Goal: Communication & Community: Answer question/provide support

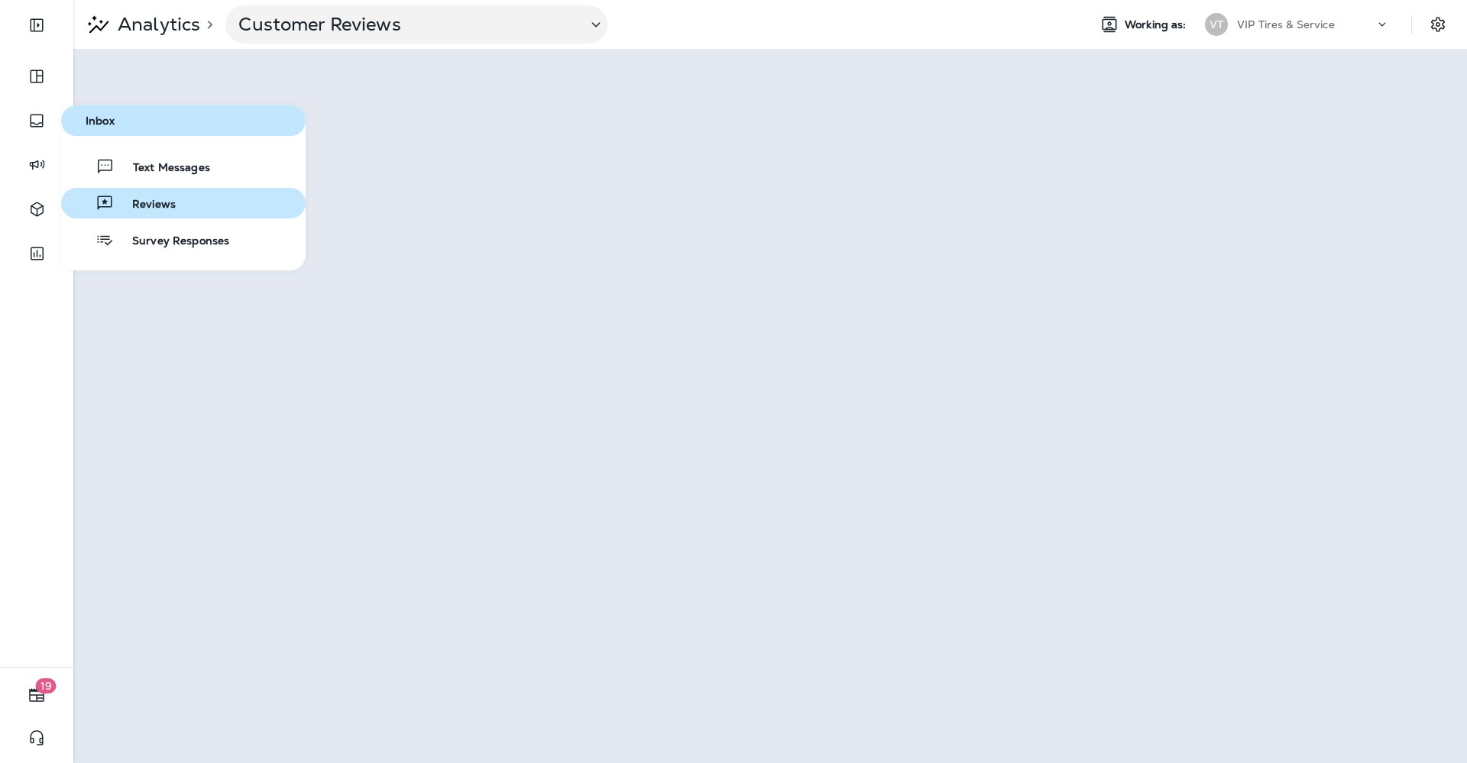
click at [125, 206] on span "Reviews" at bounding box center [145, 205] width 62 height 15
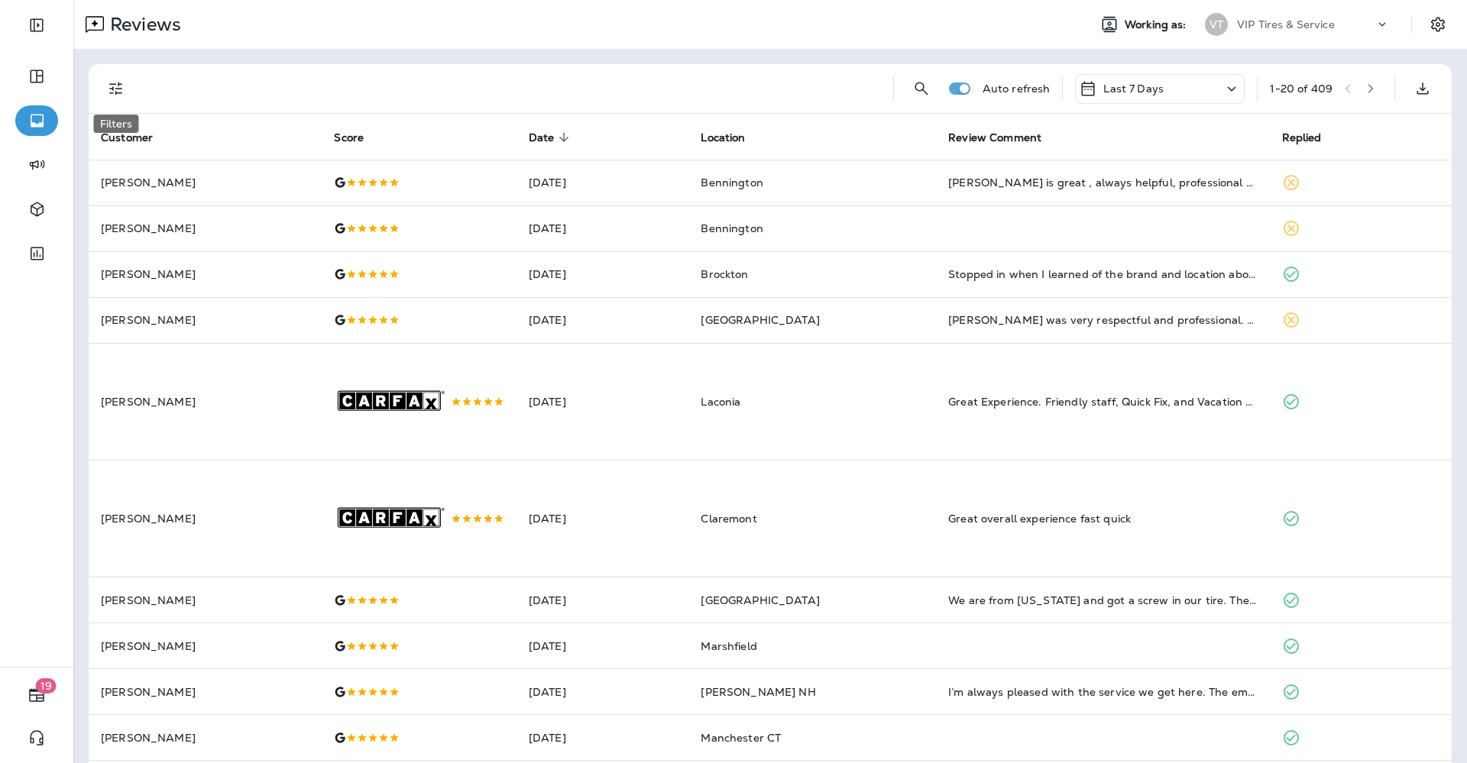
click at [125, 93] on button "Filters" at bounding box center [116, 88] width 31 height 31
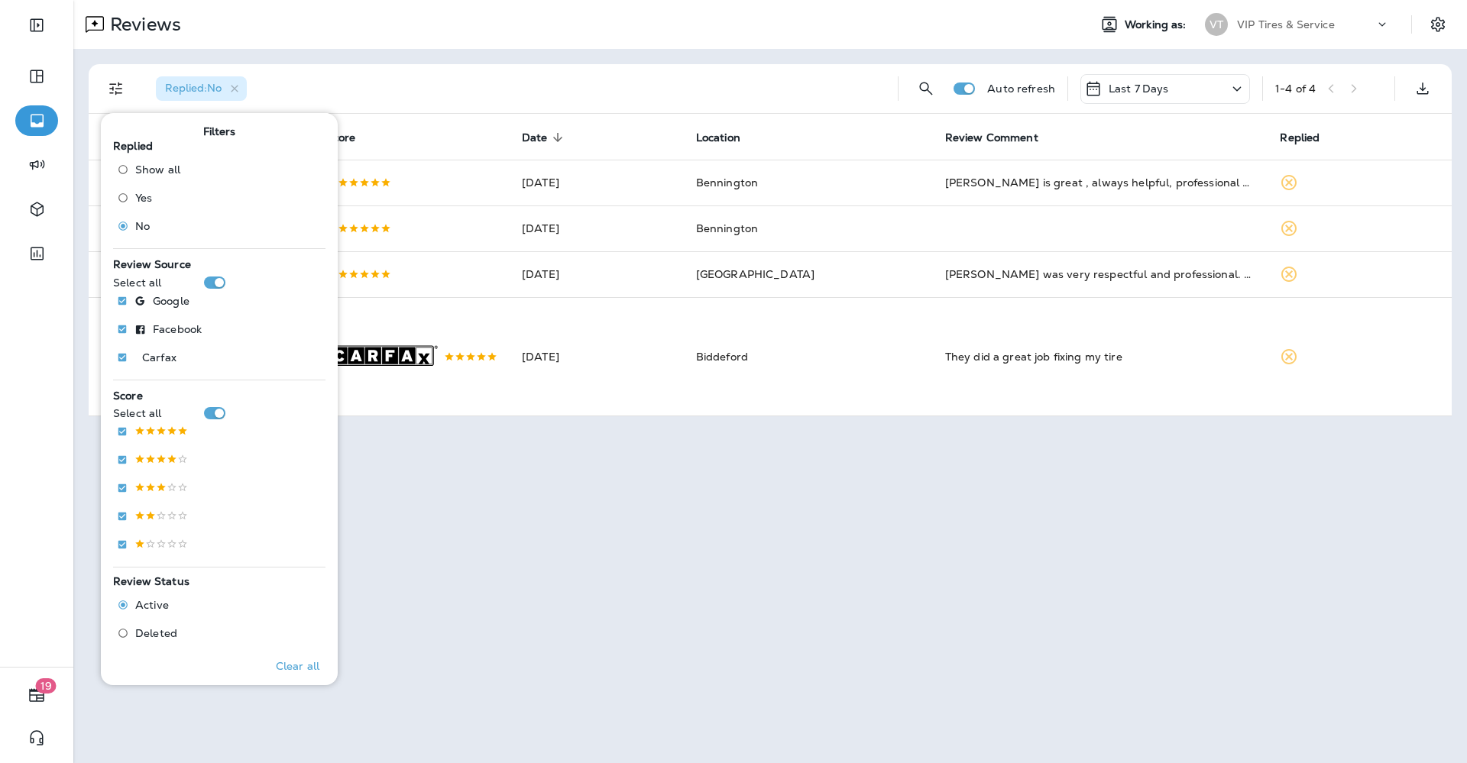
click at [464, 92] on div "Replied : No" at bounding box center [515, 88] width 742 height 49
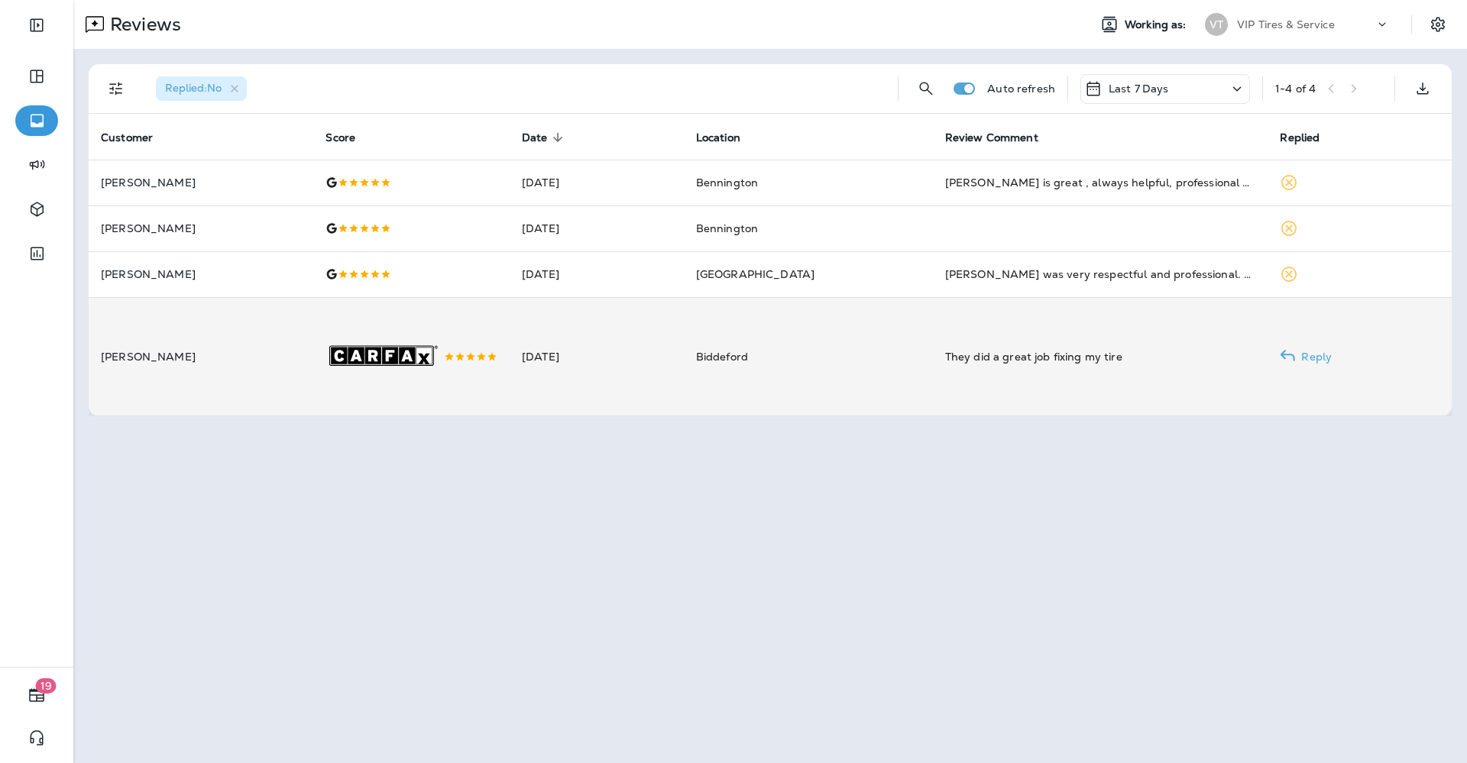
click at [663, 364] on td "[DATE]" at bounding box center [597, 356] width 174 height 119
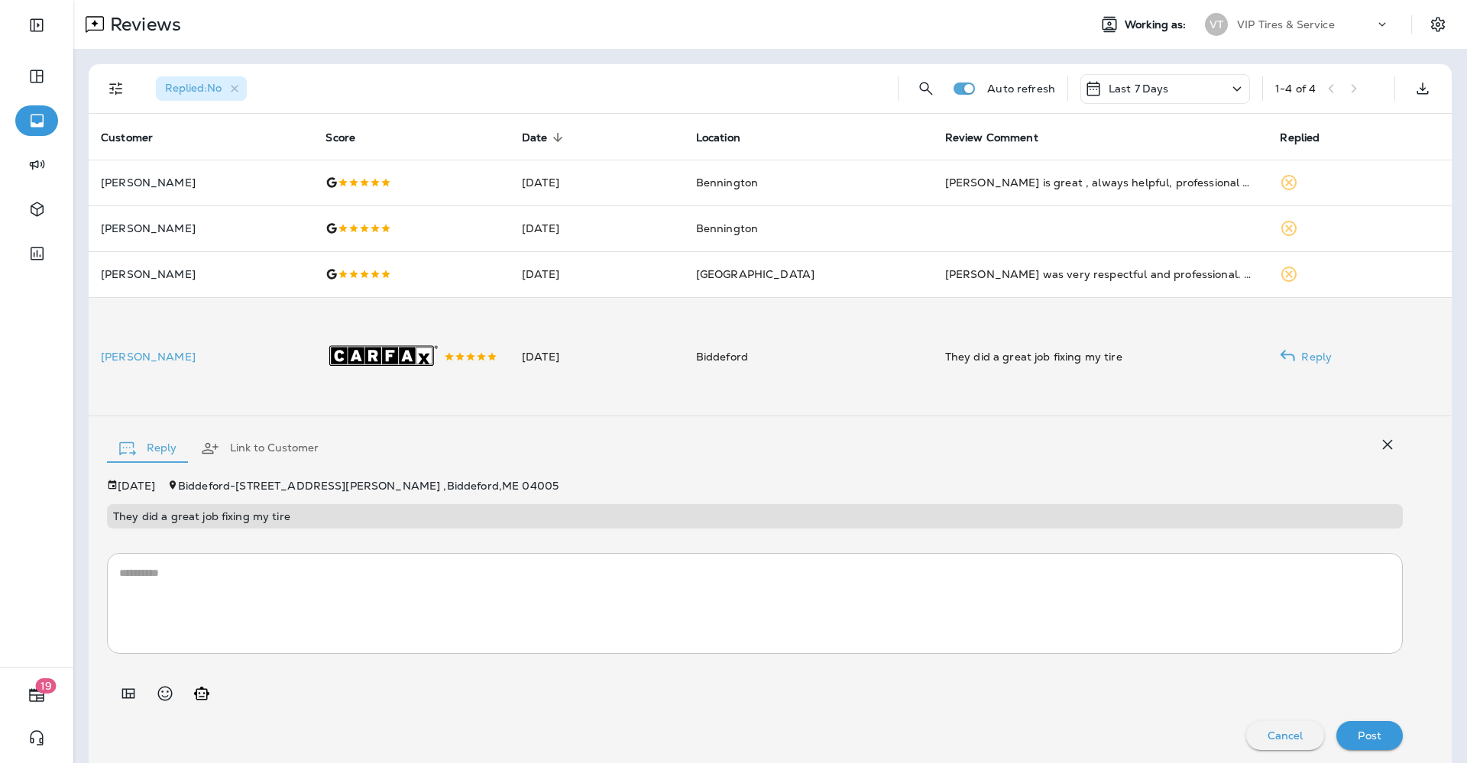
scroll to position [11, 0]
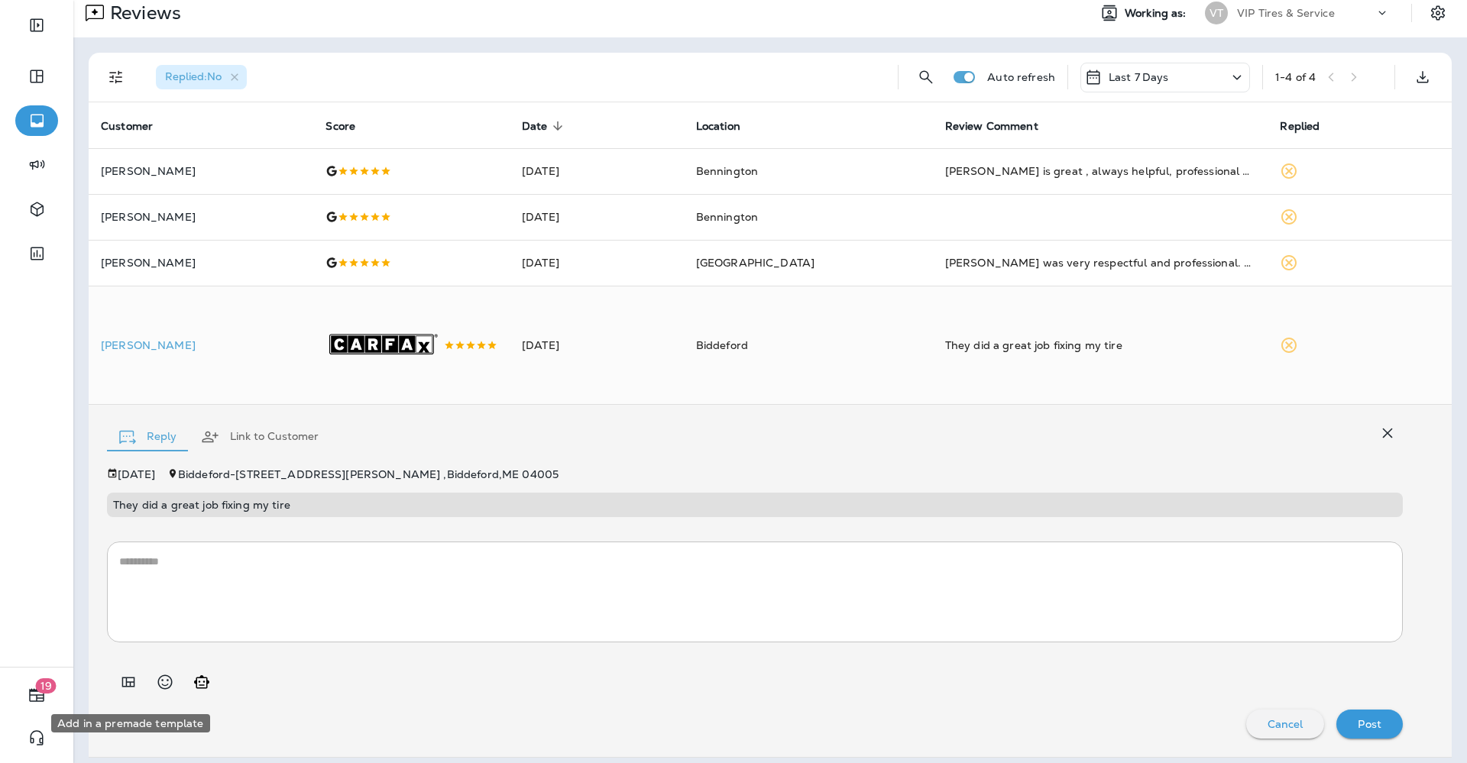
click at [122, 686] on icon "Add in a premade template" at bounding box center [128, 682] width 18 height 18
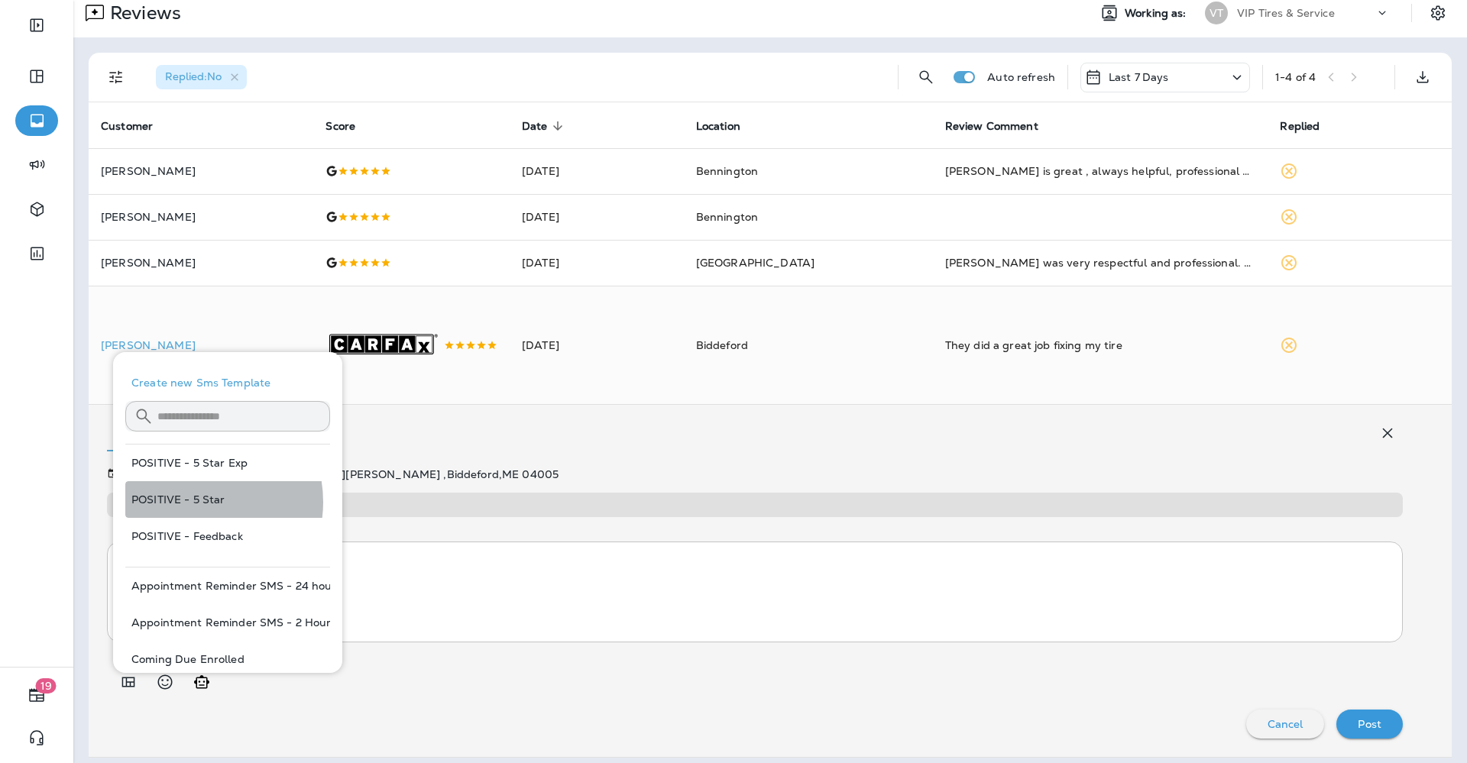
click at [193, 502] on button "POSITIVE - 5 Star" at bounding box center [227, 499] width 205 height 37
type textarea "**********"
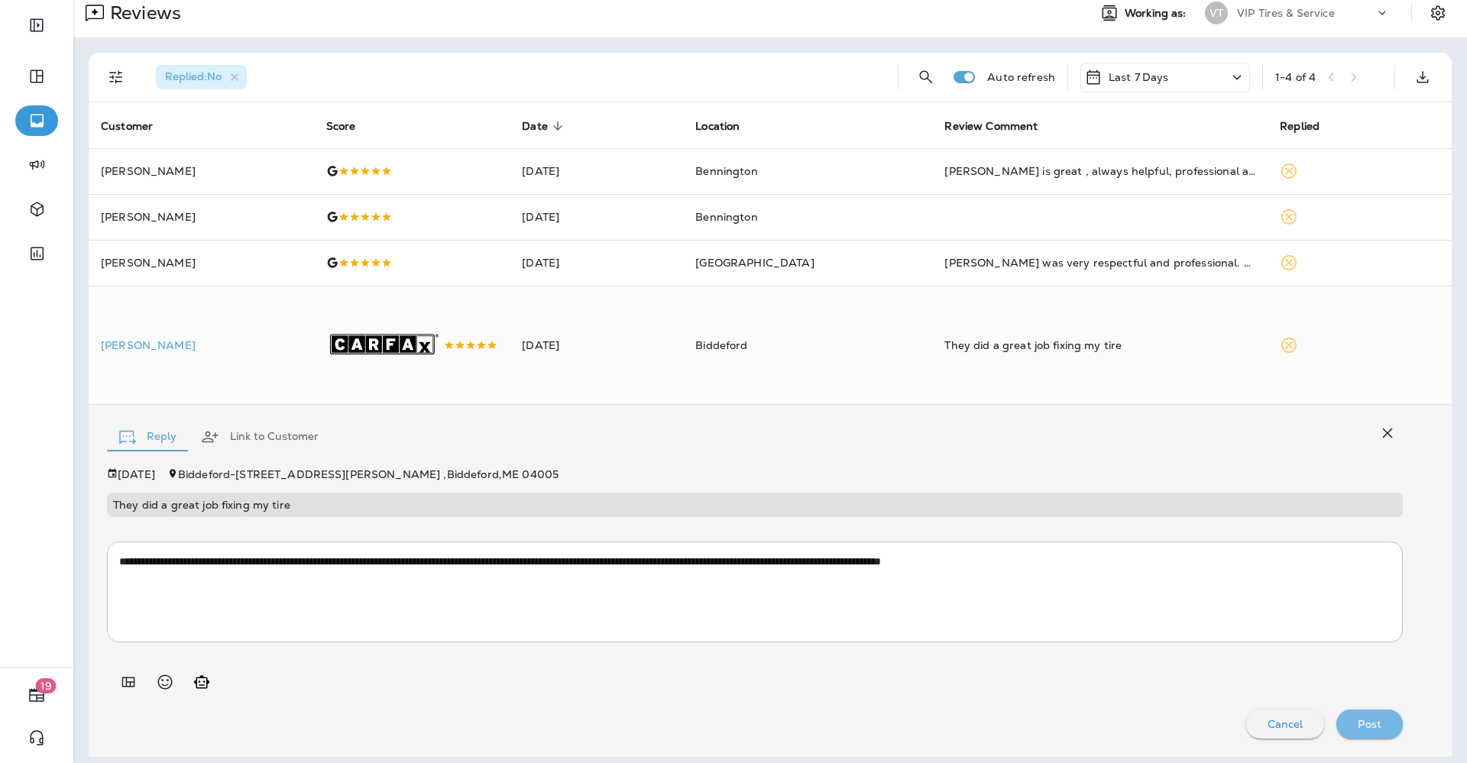
click at [1369, 734] on div "Post" at bounding box center [1370, 725] width 42 height 20
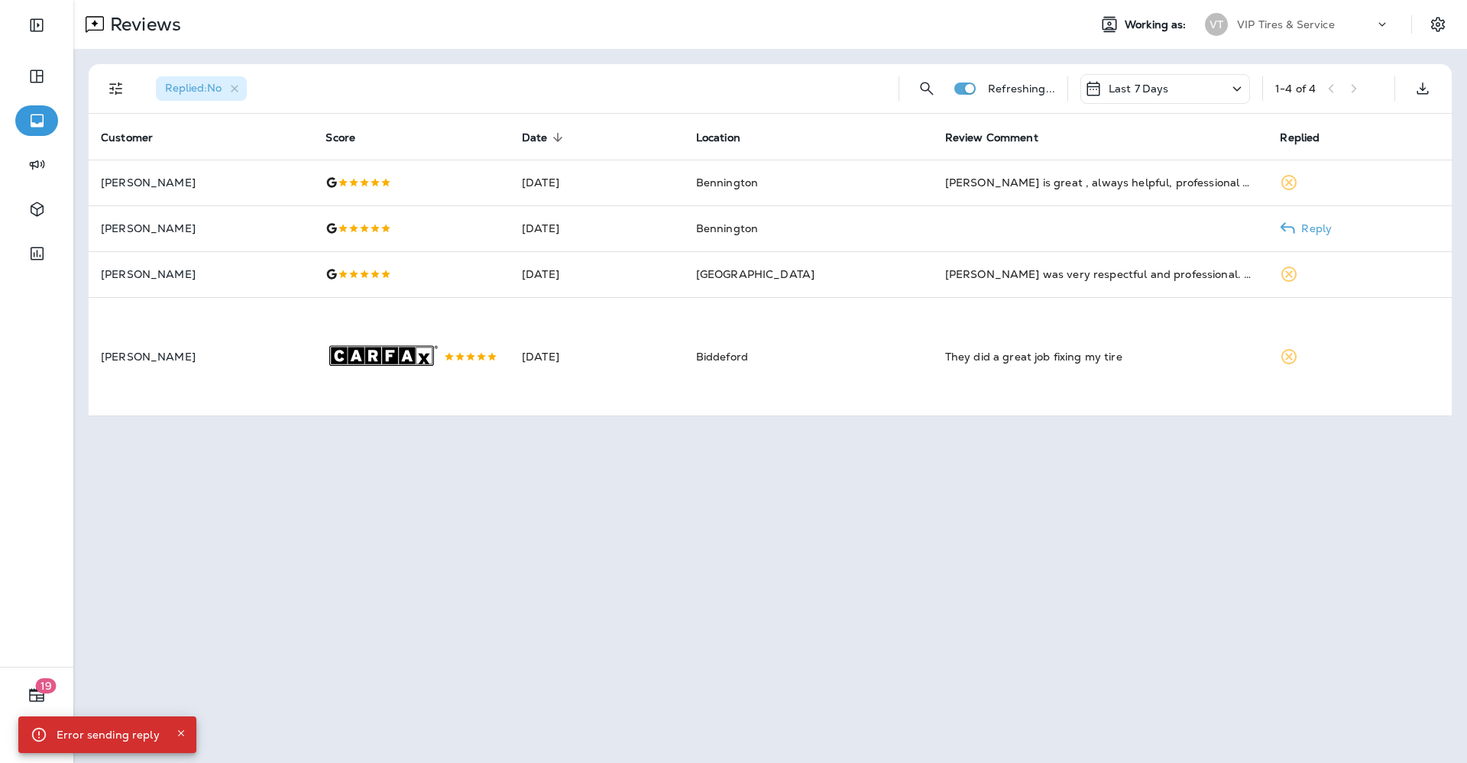
scroll to position [0, 0]
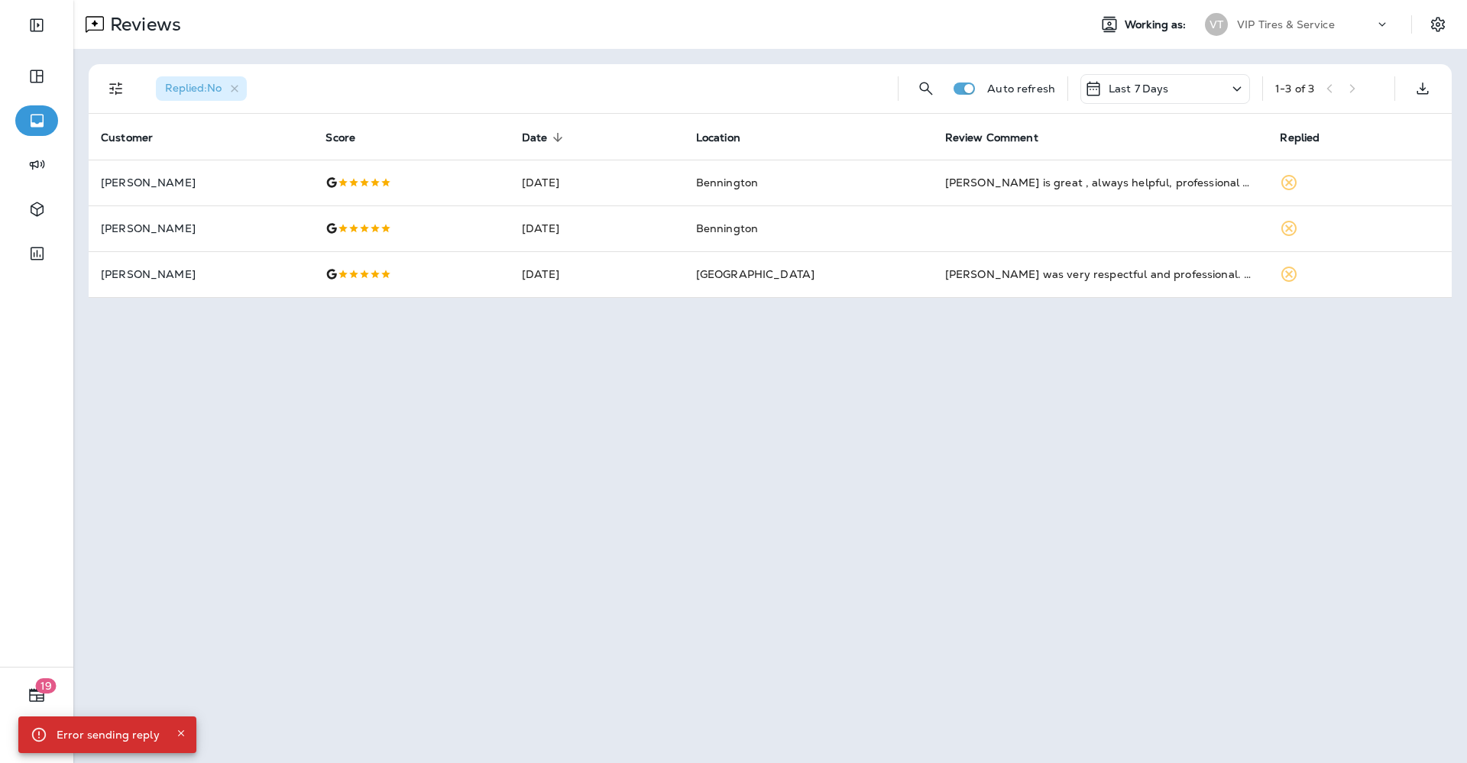
click at [180, 732] on icon "Close" at bounding box center [181, 733] width 11 height 11
click at [461, 497] on div "Reviews Working as: VT VIP Tires & Service Replied : No Auto refresh Last 7 Day…" at bounding box center [770, 381] width 1394 height 763
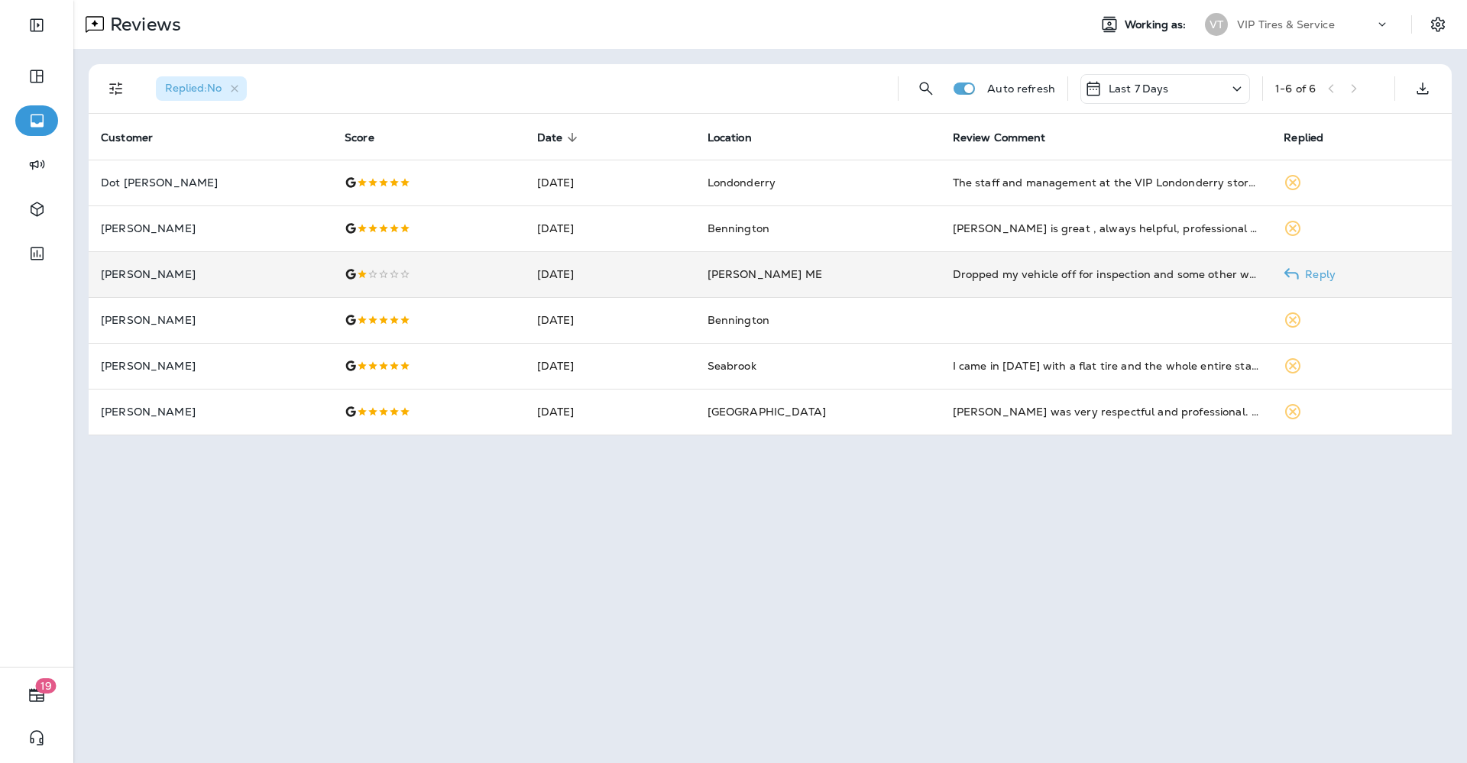
click at [298, 278] on td "[PERSON_NAME]" at bounding box center [211, 274] width 244 height 46
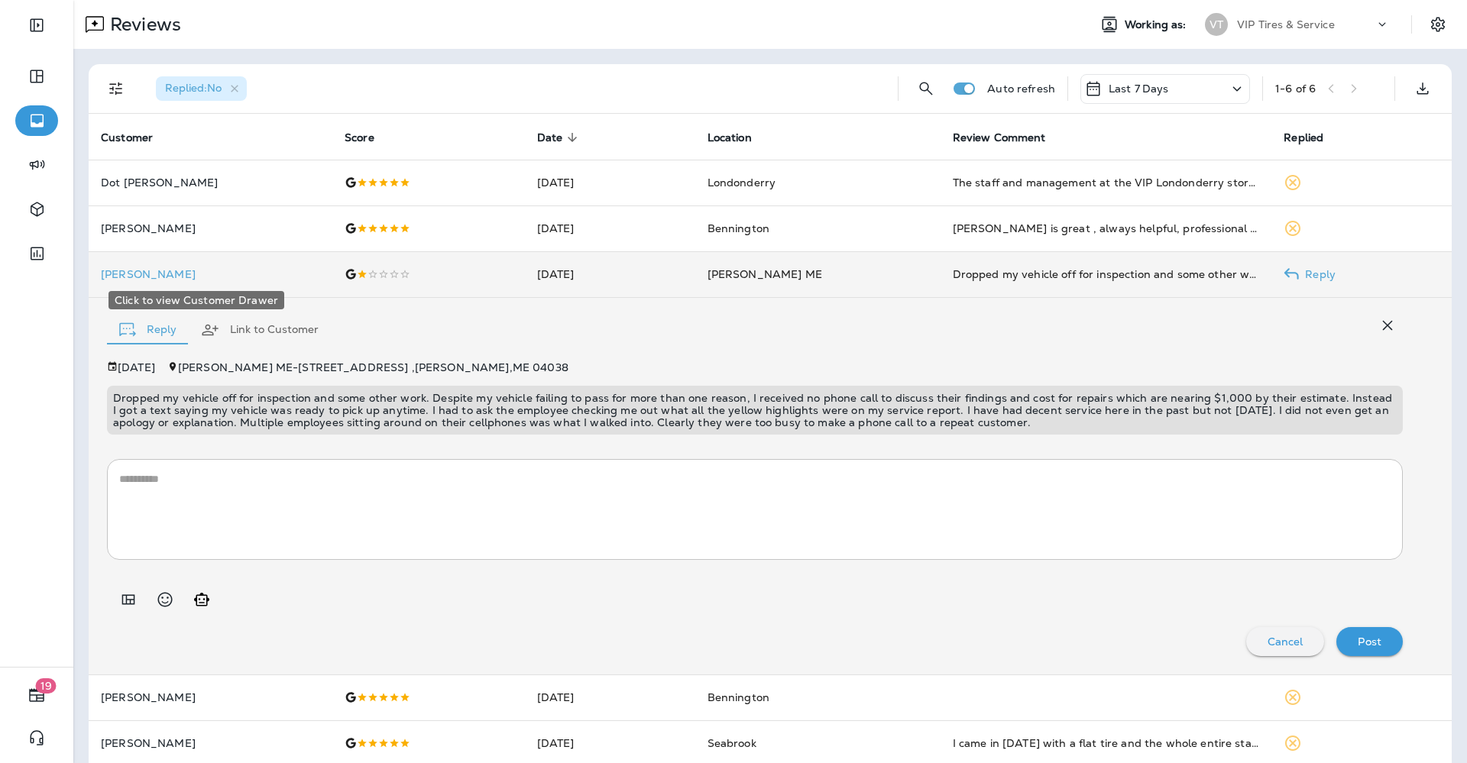
click at [122, 277] on p "[PERSON_NAME]" at bounding box center [210, 274] width 219 height 12
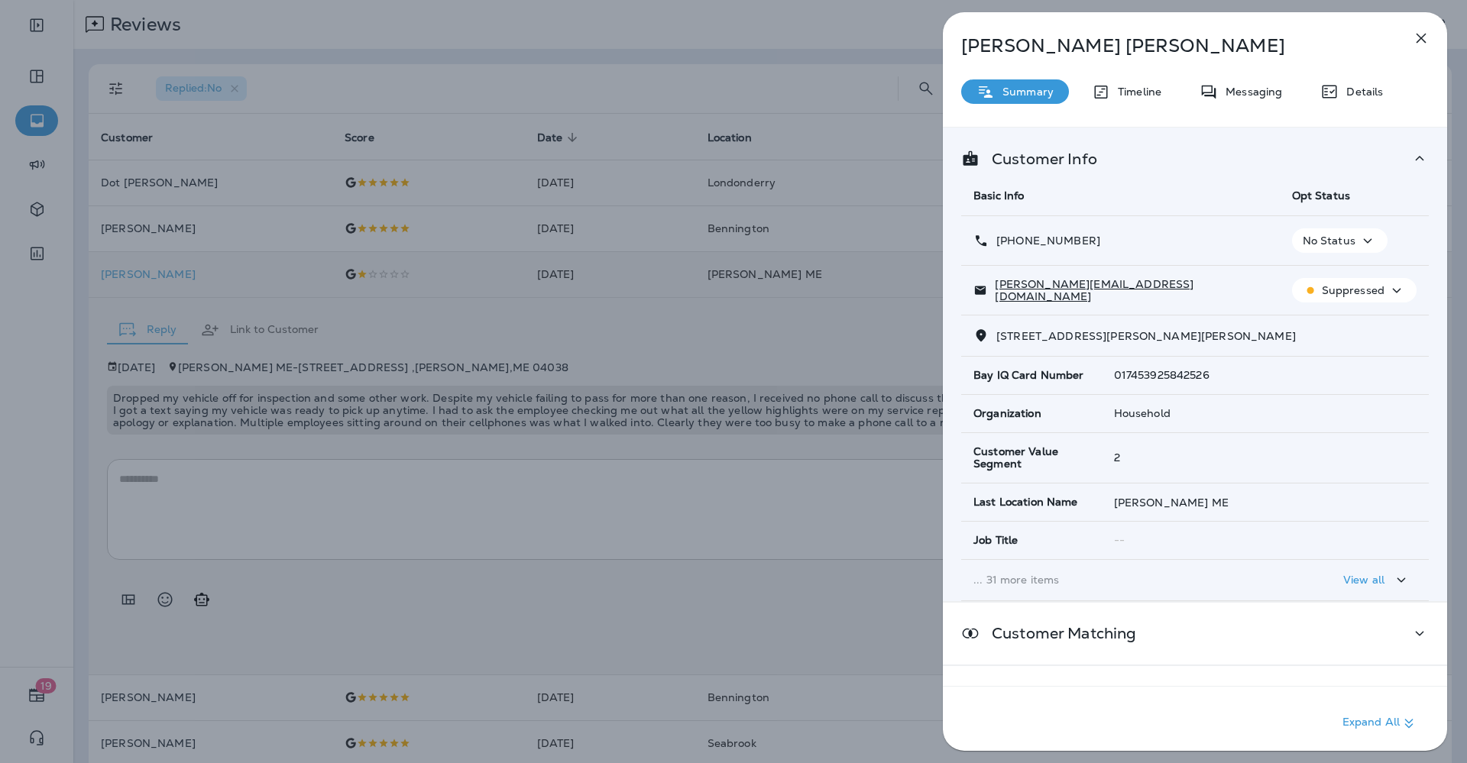
drag, startPoint x: 1098, startPoint y: 232, endPoint x: 1011, endPoint y: 251, distance: 89.0
click at [1011, 251] on td "[PHONE_NUMBER]" at bounding box center [1120, 241] width 319 height 50
copy p "[PHONE_NUMBER]"
drag, startPoint x: 1126, startPoint y: 289, endPoint x: 997, endPoint y: 299, distance: 130.3
click at [997, 299] on td "[PERSON_NAME][EMAIL_ADDRESS][DOMAIN_NAME]" at bounding box center [1120, 291] width 319 height 50
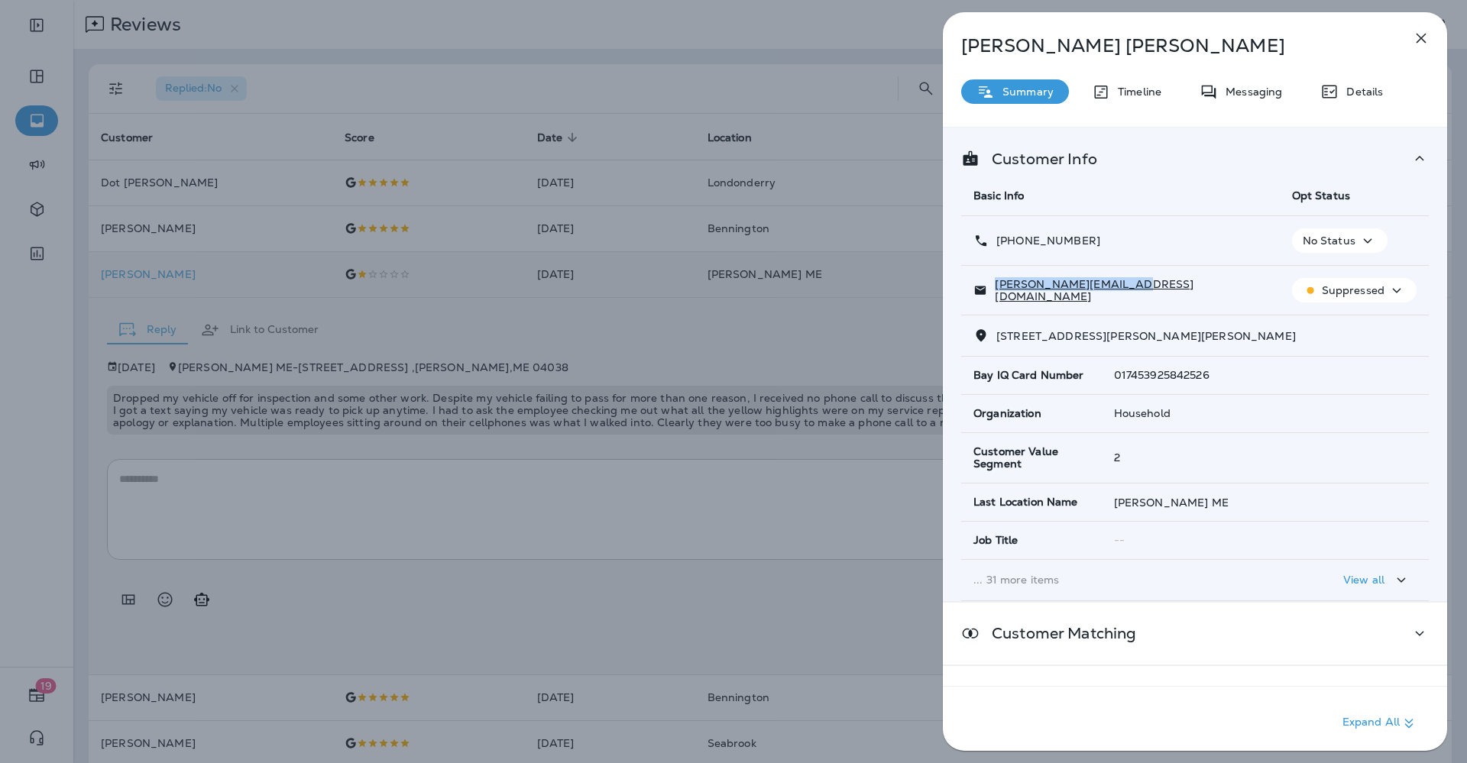
copy p "[PERSON_NAME][EMAIL_ADDRESS][DOMAIN_NAME]"
click at [1414, 28] on button "button" at bounding box center [1421, 38] width 31 height 31
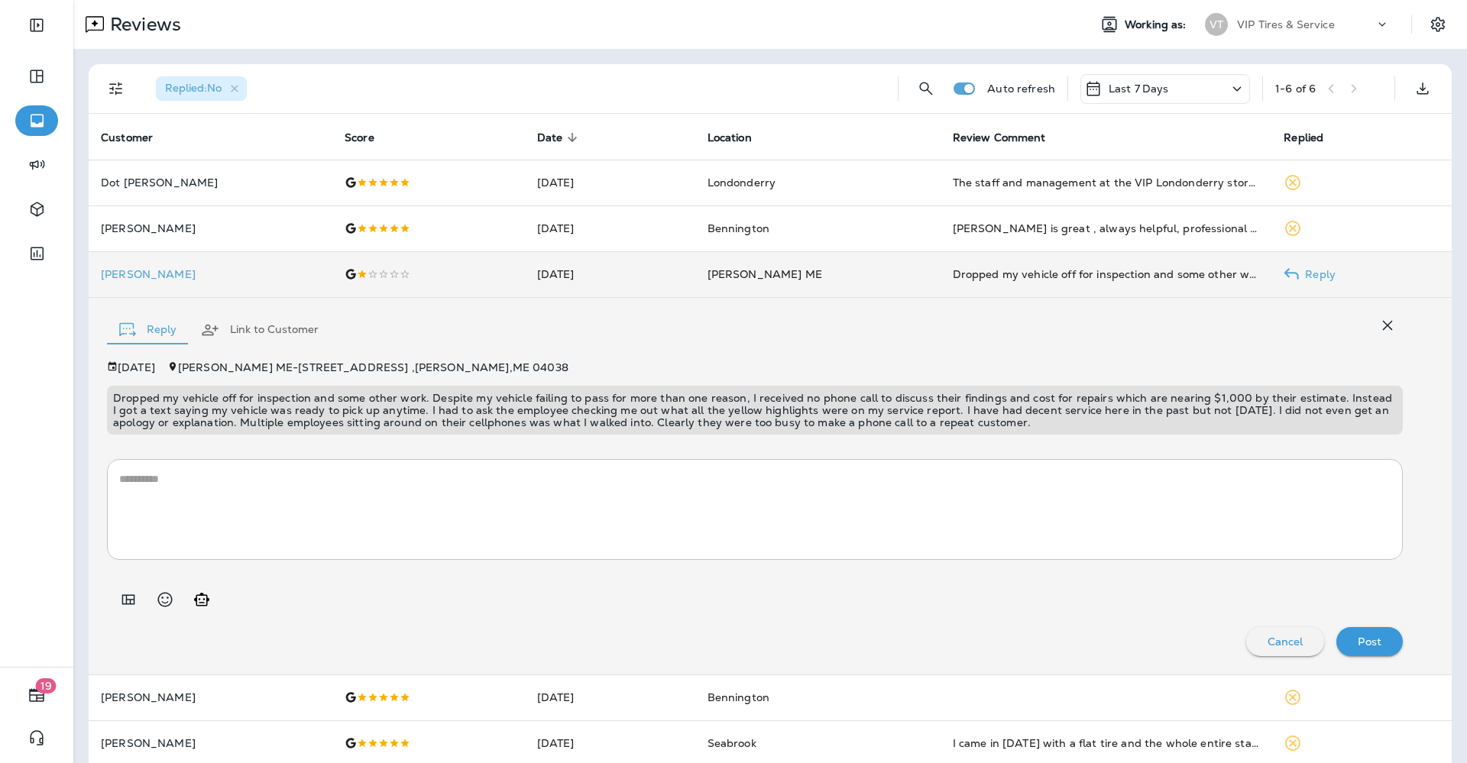
click at [126, 601] on icon "Add in a premade template" at bounding box center [128, 600] width 13 height 10
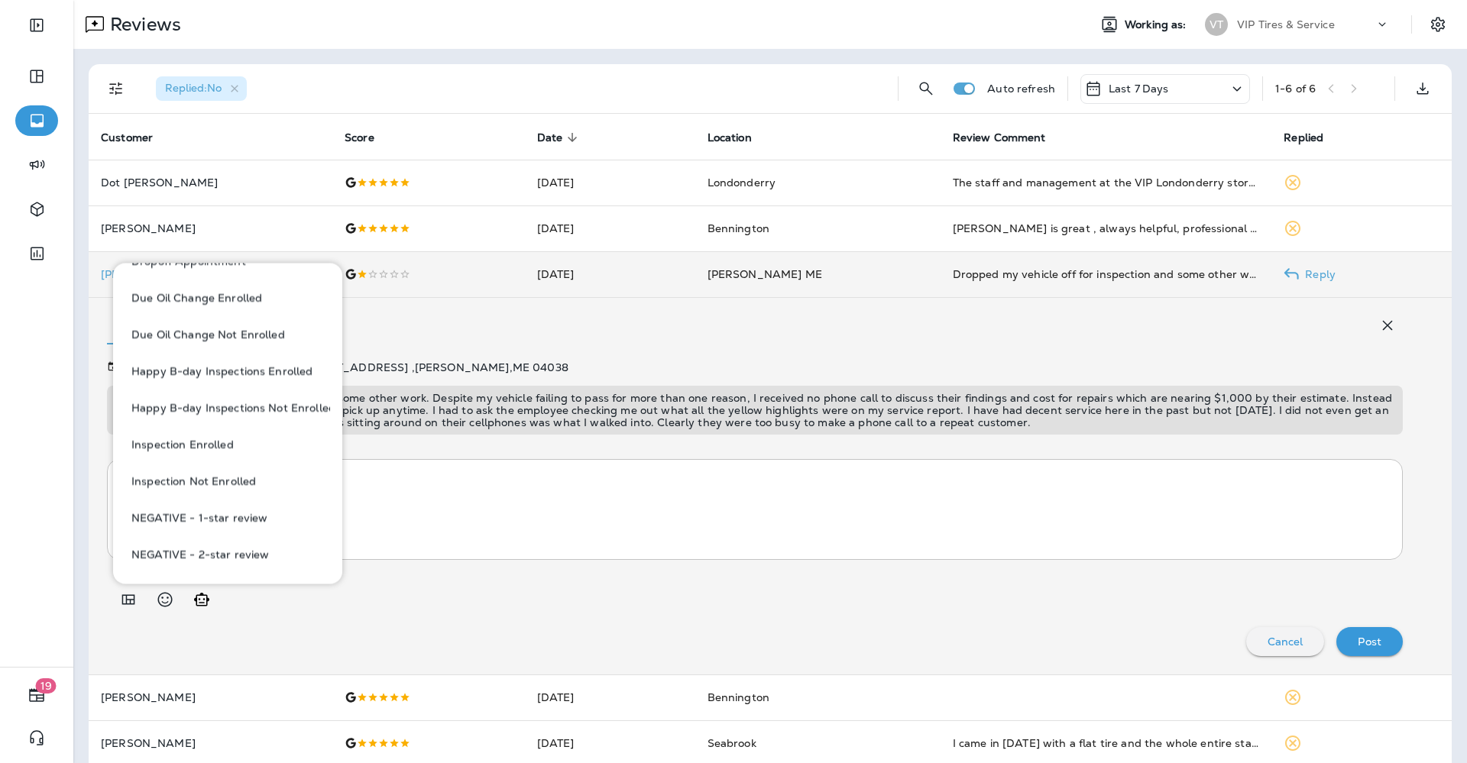
scroll to position [573, 0]
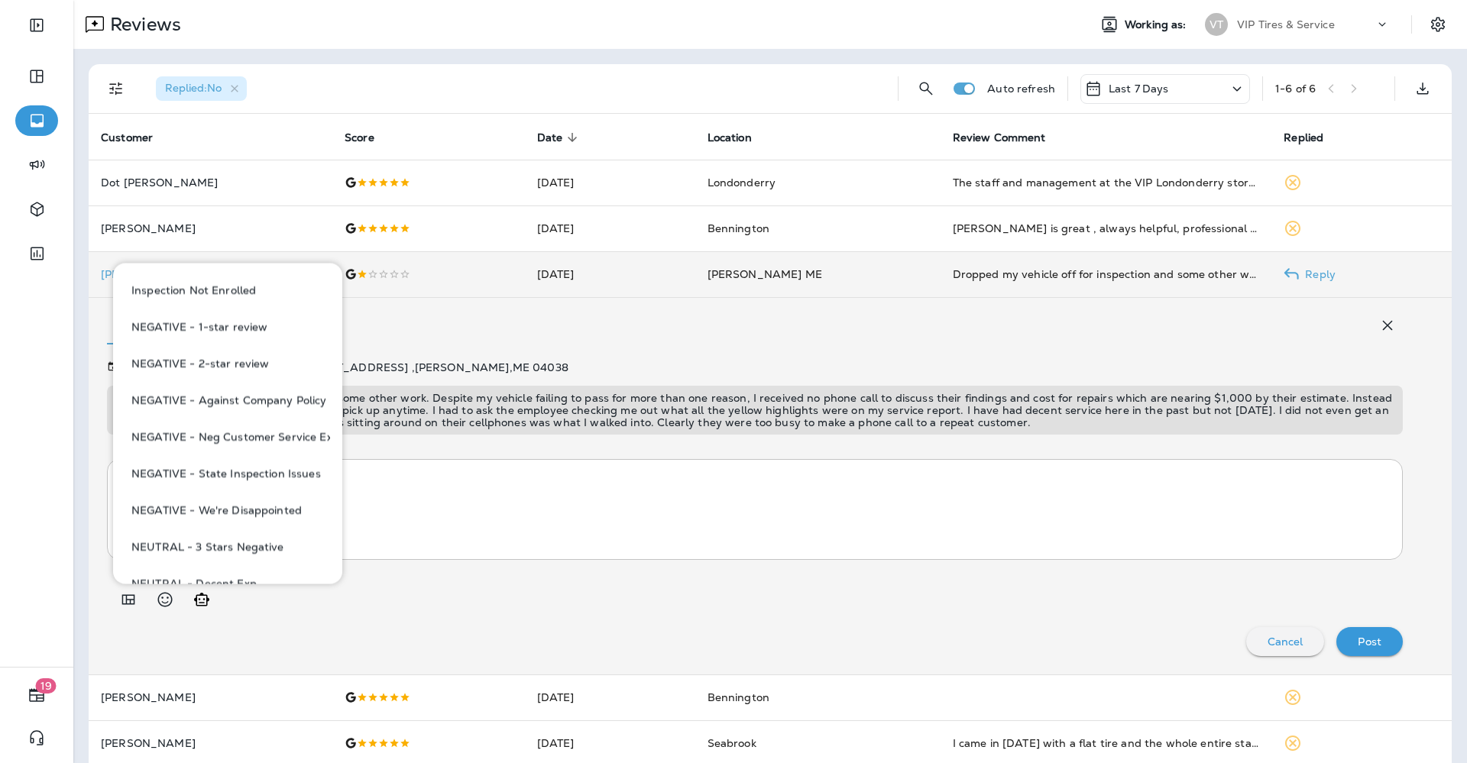
click at [248, 433] on button "NEGATIVE - Neg Customer Service Exp" at bounding box center [227, 438] width 205 height 37
type textarea "**********"
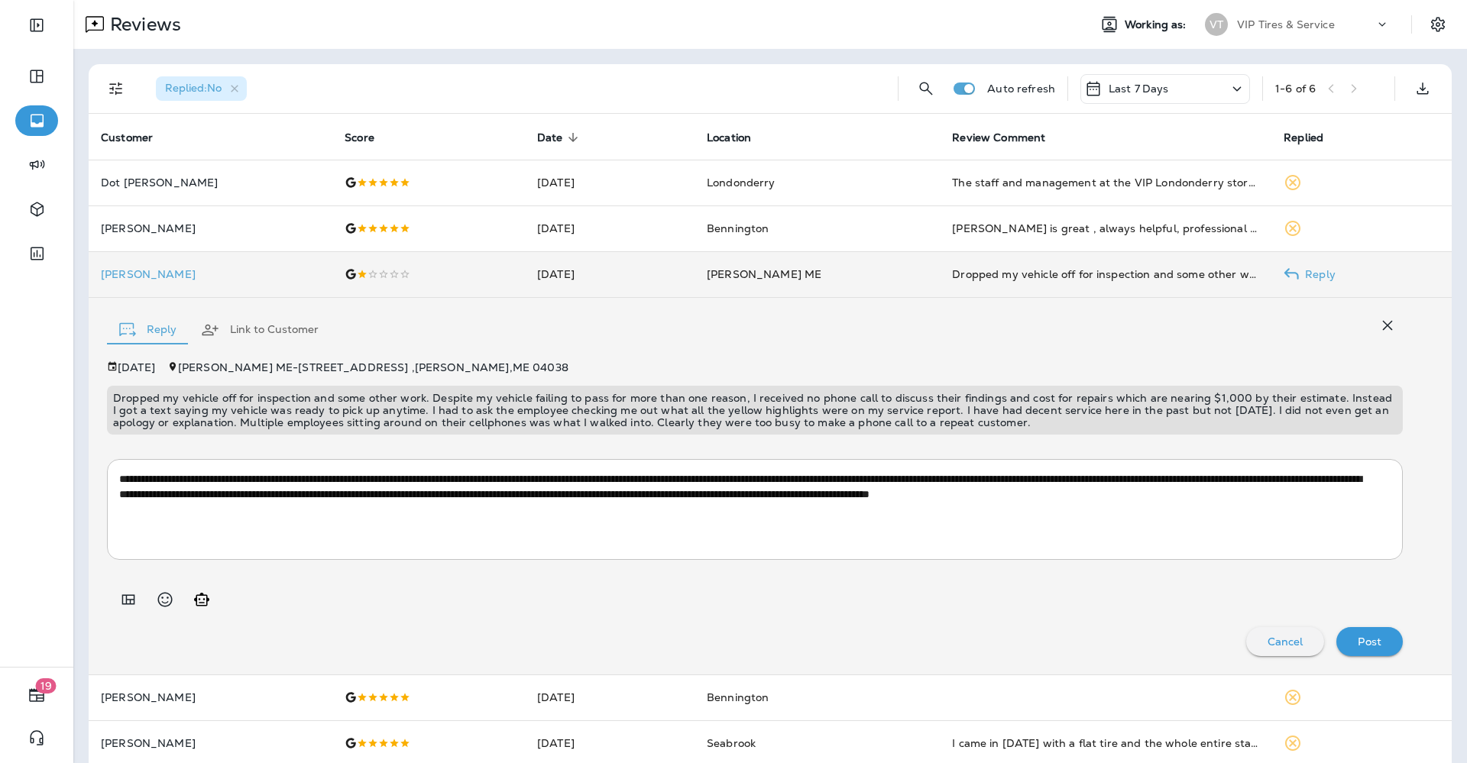
click at [1358, 640] on p "Post" at bounding box center [1370, 642] width 24 height 12
